Goal: Task Accomplishment & Management: Manage account settings

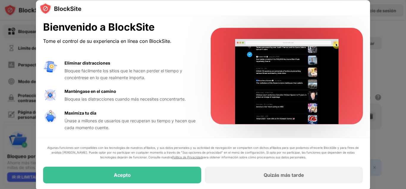
scroll to position [3, 0]
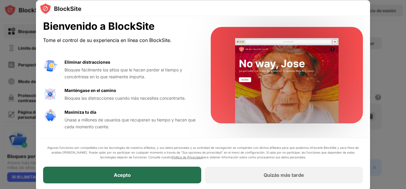
click at [143, 176] on div "Acepto" at bounding box center [122, 174] width 158 height 17
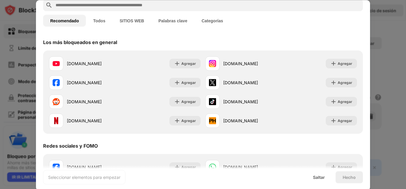
scroll to position [0, 0]
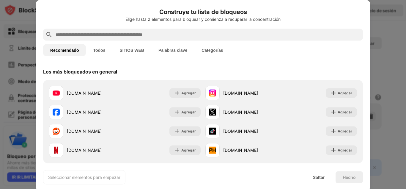
click at [96, 50] on font "Todos" at bounding box center [99, 50] width 12 height 5
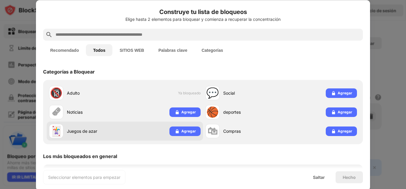
click at [75, 132] on font "Juegos de azar" at bounding box center [82, 130] width 30 height 5
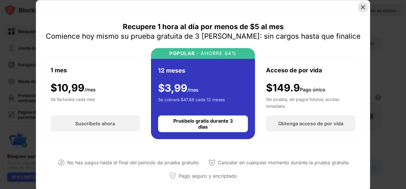
click at [363, 6] on img at bounding box center [363, 7] width 6 height 6
click at [363, 7] on img at bounding box center [363, 7] width 6 height 6
